Goal: Task Accomplishment & Management: Use online tool/utility

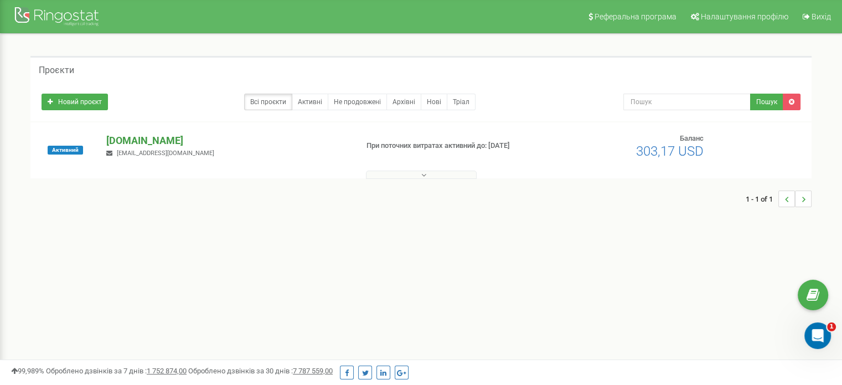
click at [115, 141] on p "[DOMAIN_NAME]" at bounding box center [227, 140] width 242 height 14
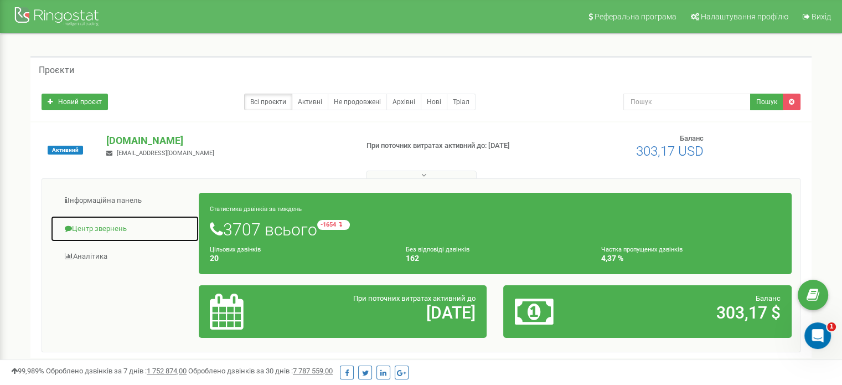
click at [93, 224] on link "Центр звернень" at bounding box center [124, 228] width 149 height 27
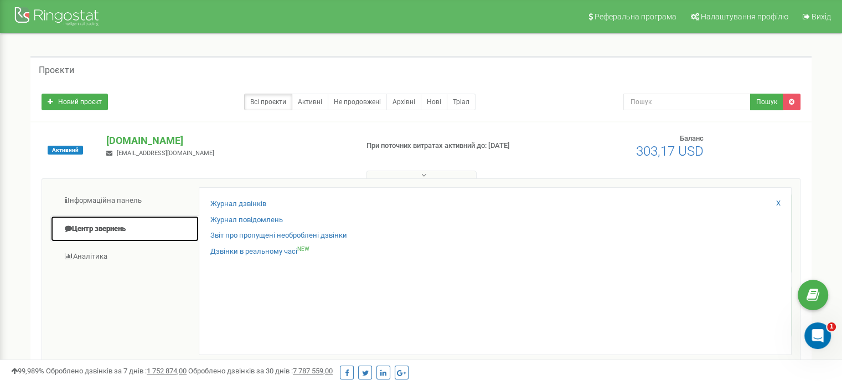
scroll to position [58, 0]
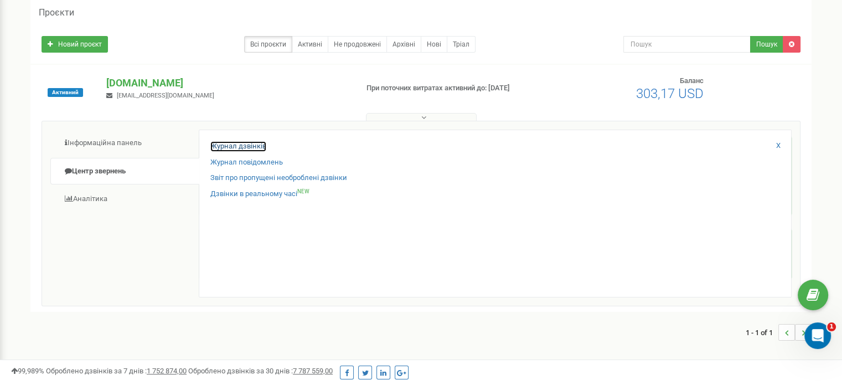
click at [239, 147] on link "Журнал дзвінків" at bounding box center [238, 146] width 56 height 11
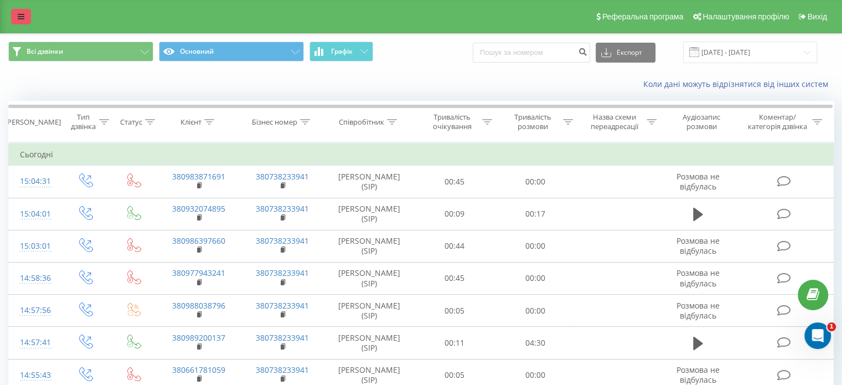
click at [19, 18] on icon at bounding box center [21, 17] width 7 height 8
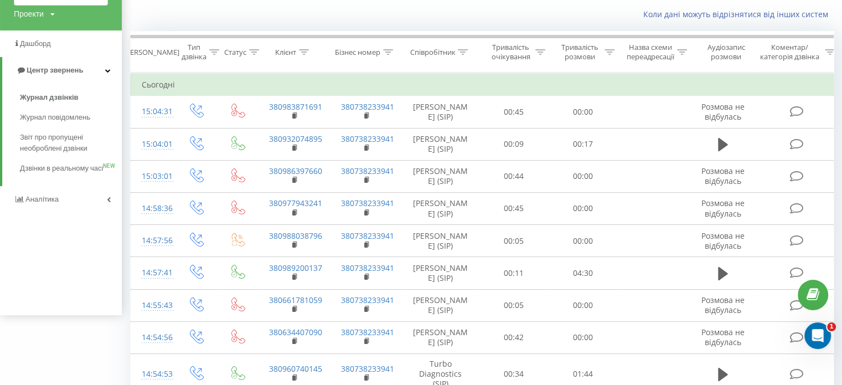
scroll to position [73, 0]
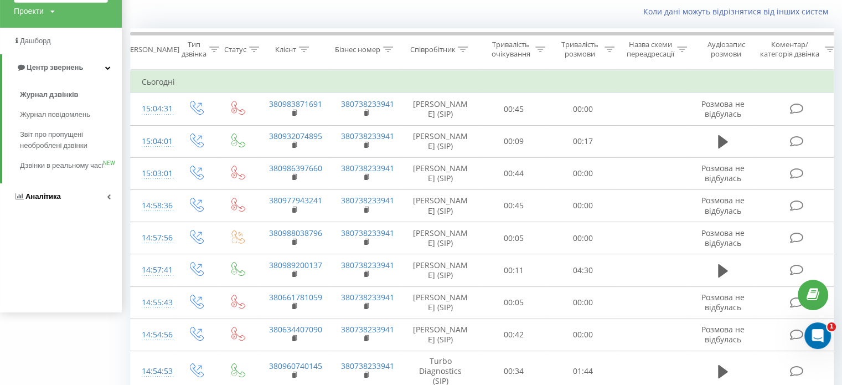
click at [55, 200] on span "Аналiтика" at bounding box center [42, 196] width 35 height 8
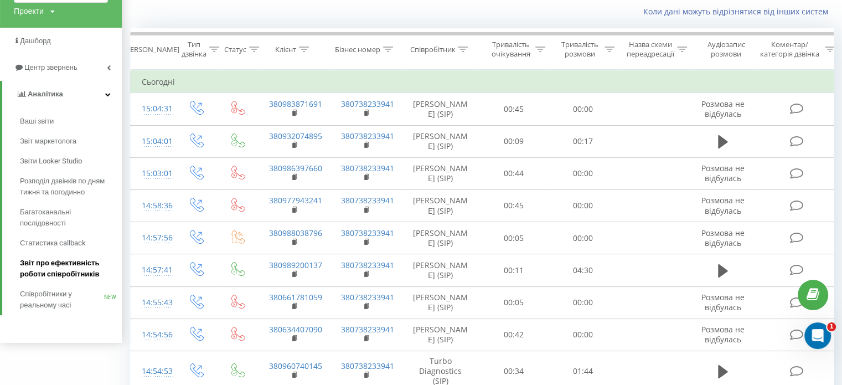
click at [68, 261] on span "Звіт про ефективність роботи співробітників" at bounding box center [68, 268] width 96 height 22
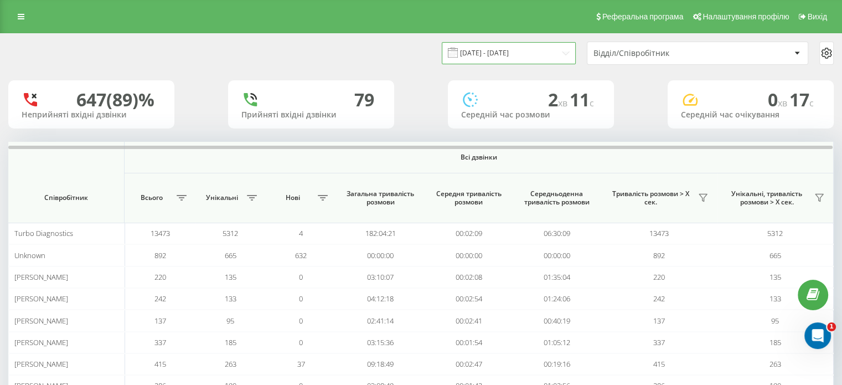
click at [571, 43] on input "21.07.2025 - 21.08.2025" at bounding box center [509, 53] width 134 height 22
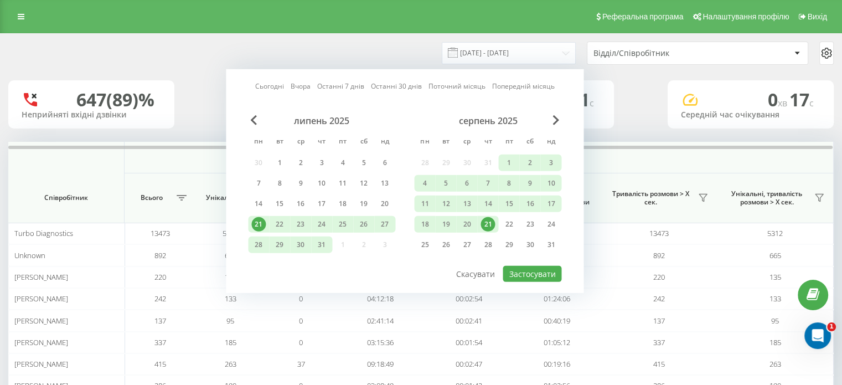
click at [487, 221] on div "21" at bounding box center [488, 224] width 14 height 14
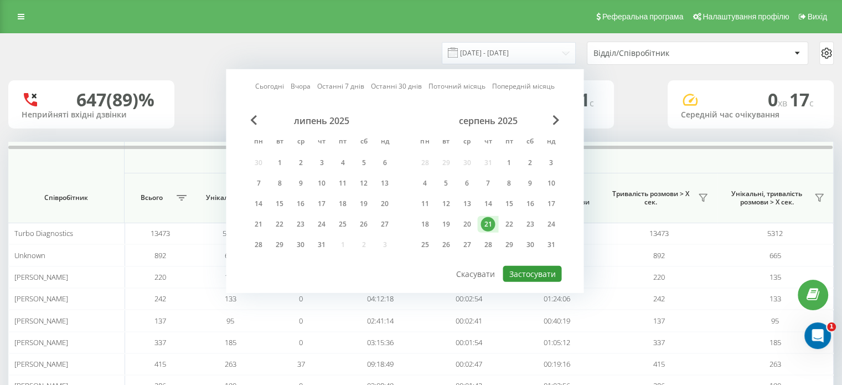
click at [547, 266] on button "Застосувати" at bounding box center [532, 274] width 59 height 16
type input "[DATE] - [DATE]"
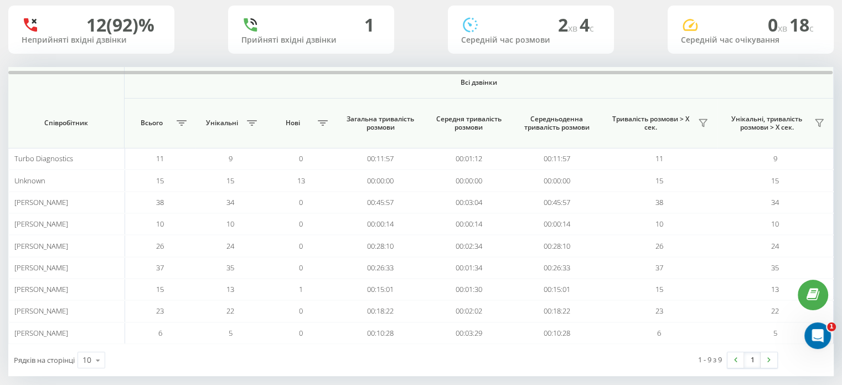
scroll to position [84, 0]
